Goal: Task Accomplishment & Management: Use online tool/utility

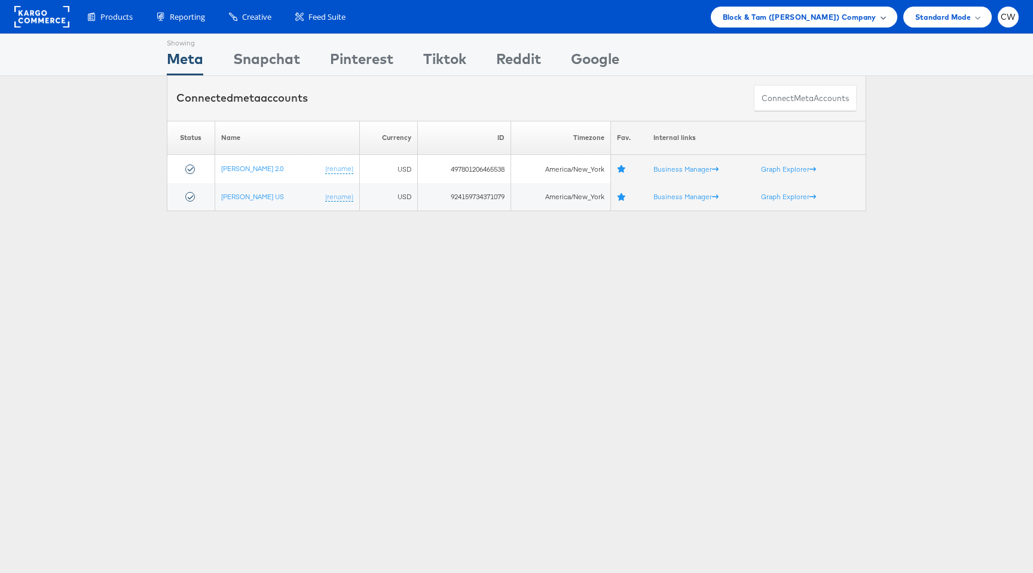
click at [855, 18] on span "Block & Tam ([PERSON_NAME]) Company" at bounding box center [800, 17] width 154 height 13
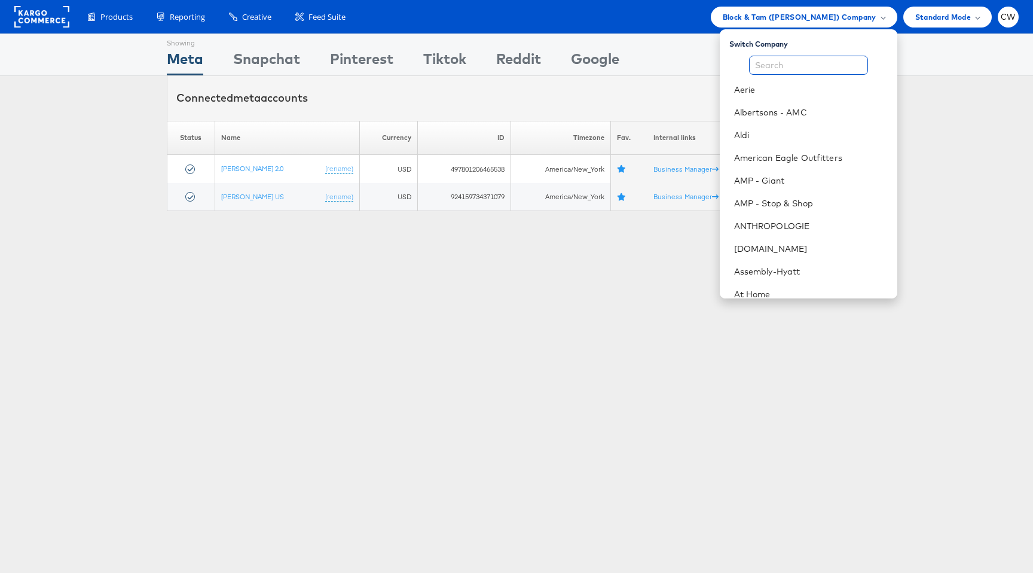
click at [770, 66] on input "text" at bounding box center [808, 65] width 119 height 19
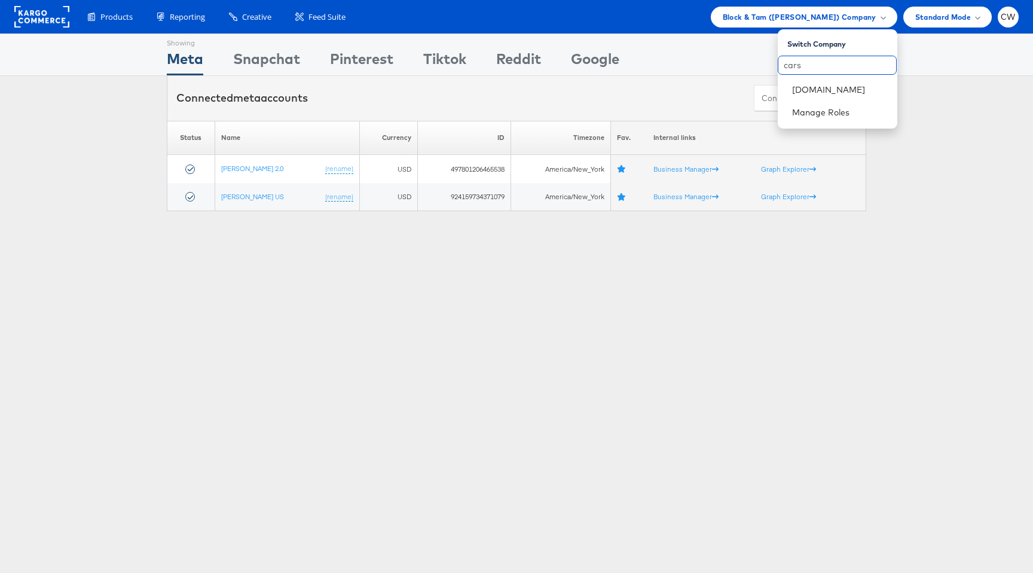
type input "cars"
click at [821, 88] on link "[DOMAIN_NAME]" at bounding box center [840, 90] width 96 height 12
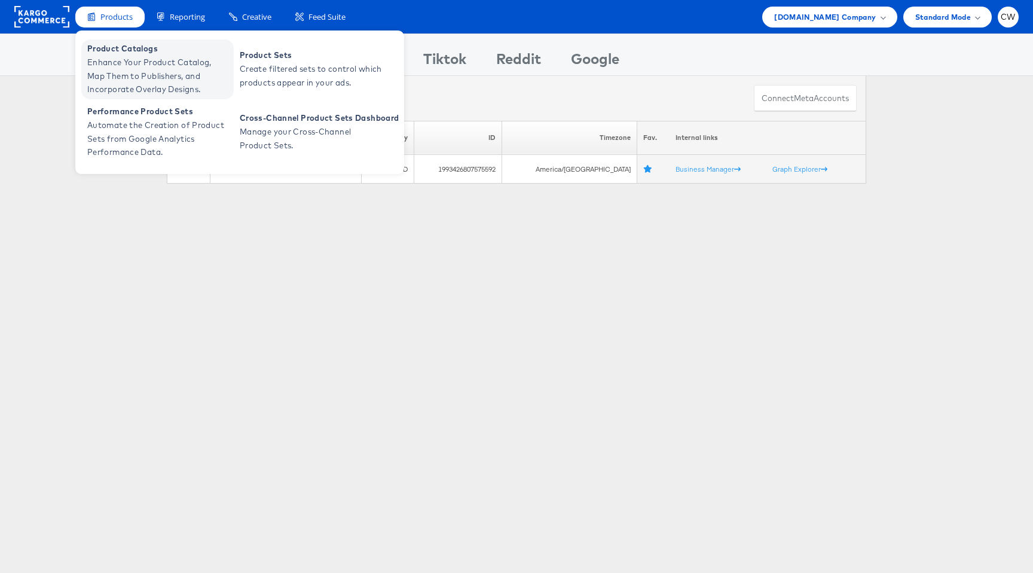
click at [124, 66] on span "Enhance Your Product Catalog, Map Them to Publishers, and Incorporate Overlay D…" at bounding box center [158, 76] width 143 height 41
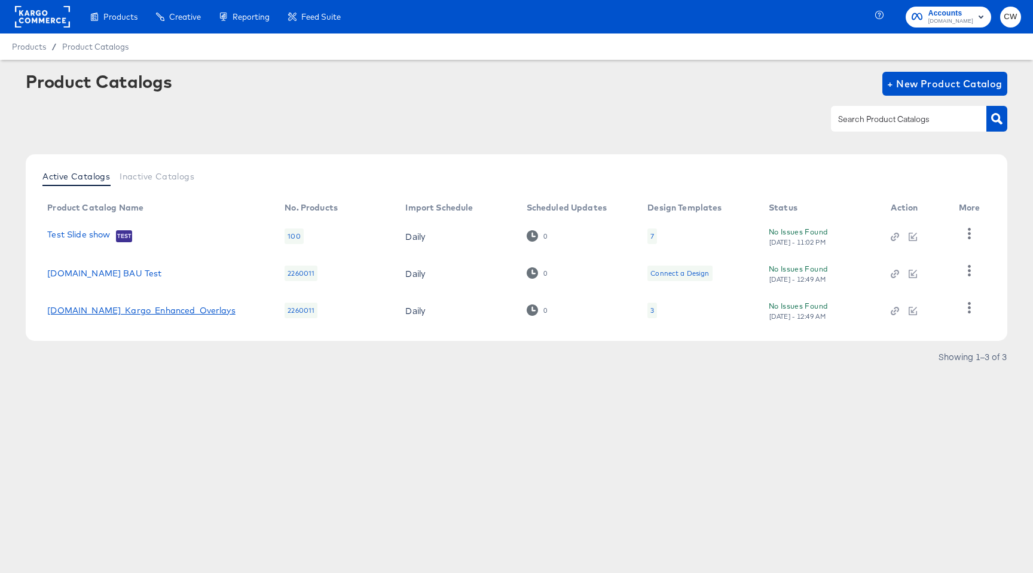
click at [111, 312] on link "Cars.com_Kargo_Enhanced_Overlays" at bounding box center [141, 310] width 188 height 10
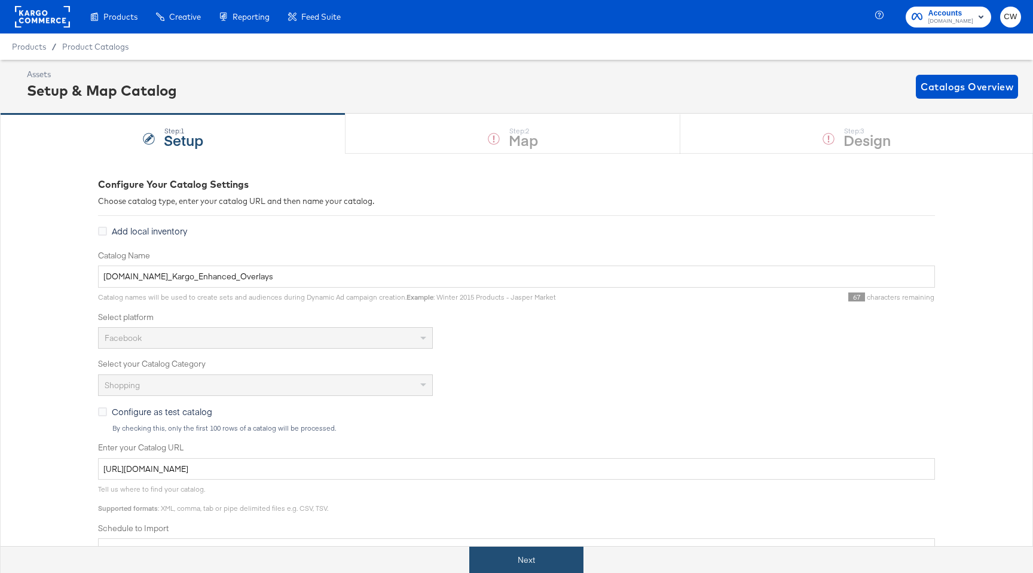
click at [548, 561] on button "Next" at bounding box center [526, 559] width 114 height 27
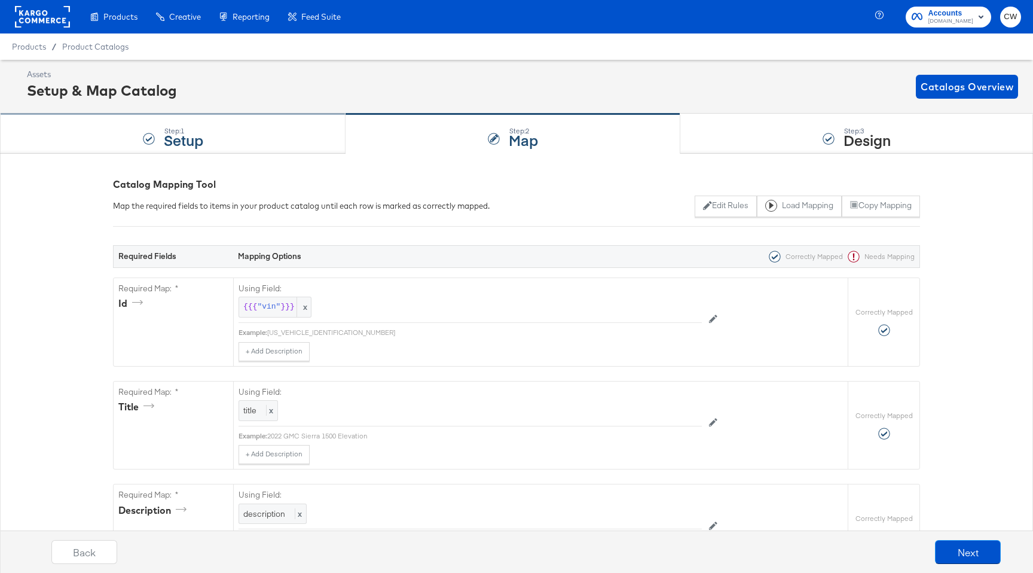
click at [280, 142] on div "Step: 1 Setup" at bounding box center [172, 133] width 345 height 39
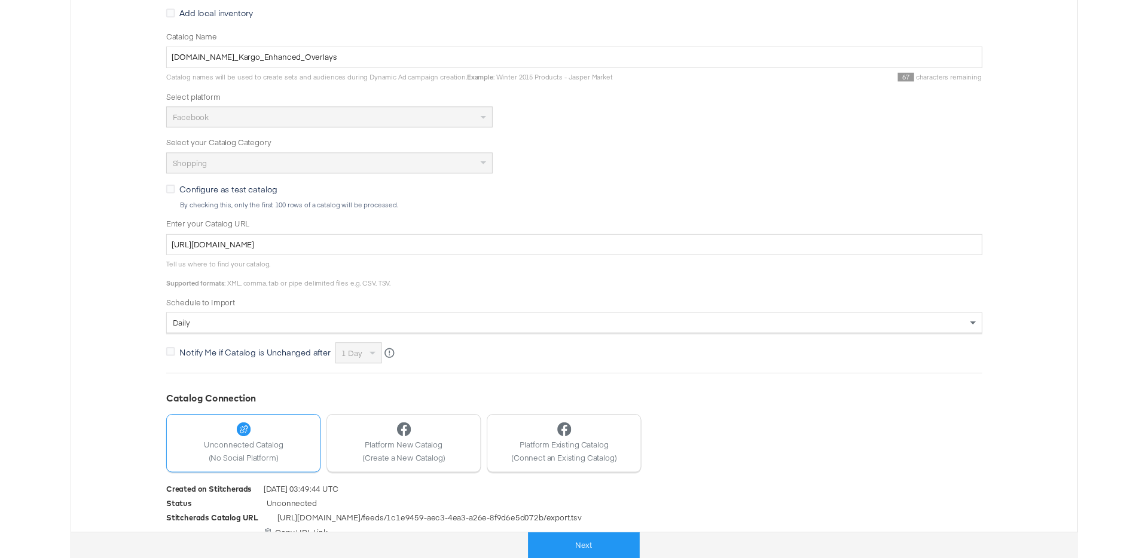
scroll to position [229, 0]
